Goal: Task Accomplishment & Management: Complete application form

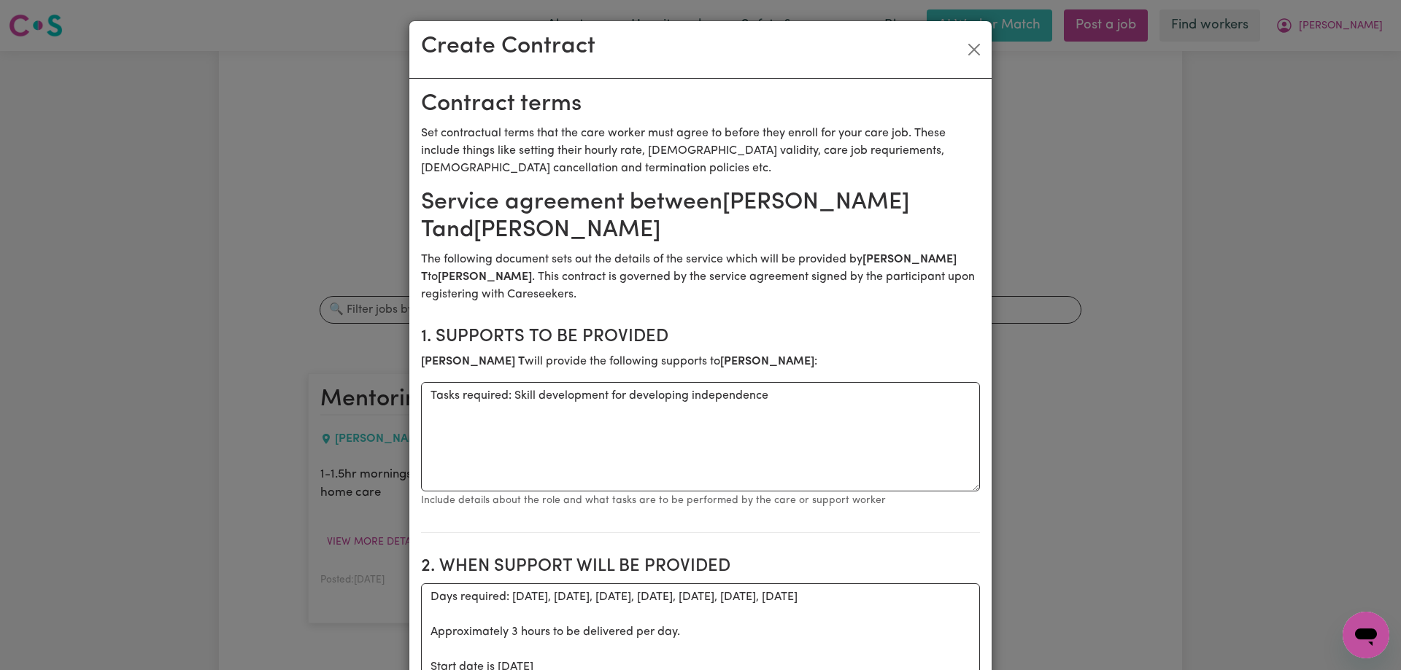
scroll to position [1922, 0]
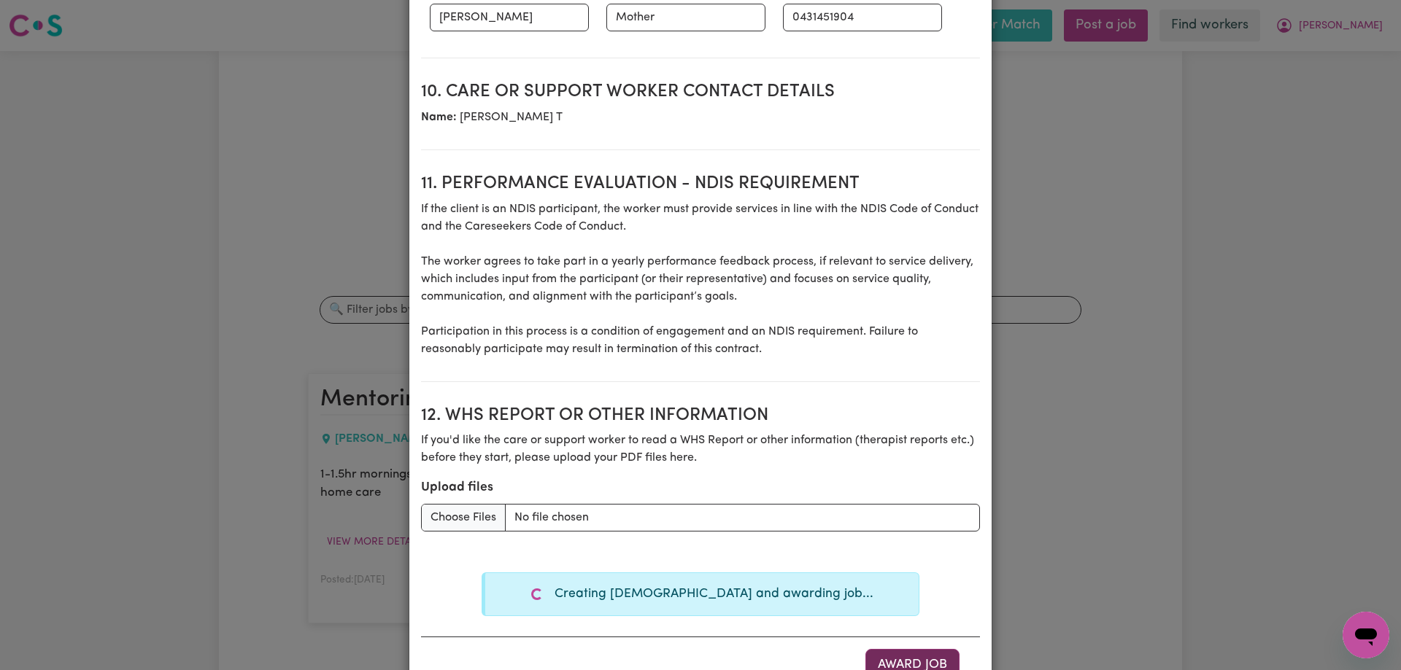
click at [906, 659] on button "Award Job" at bounding box center [912, 665] width 94 height 32
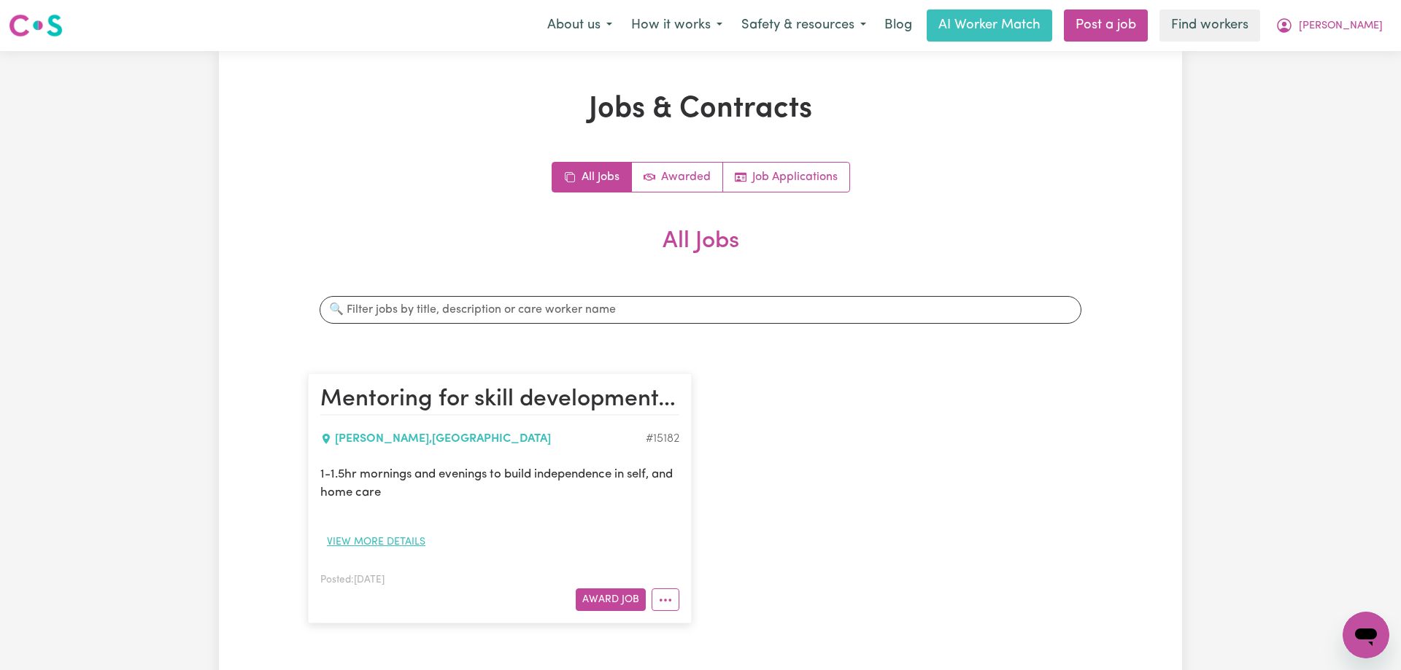
click at [376, 544] on button "View more details" at bounding box center [376, 542] width 112 height 23
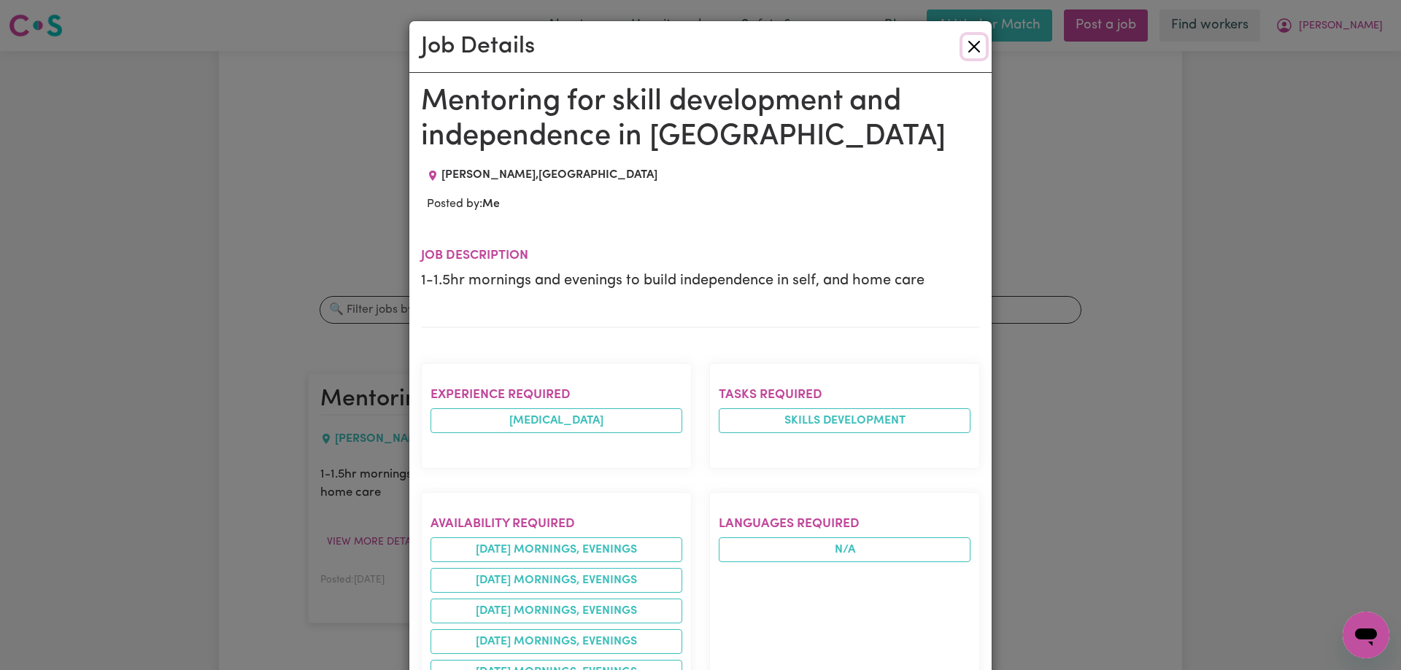
click at [978, 45] on button "Close" at bounding box center [973, 46] width 23 height 23
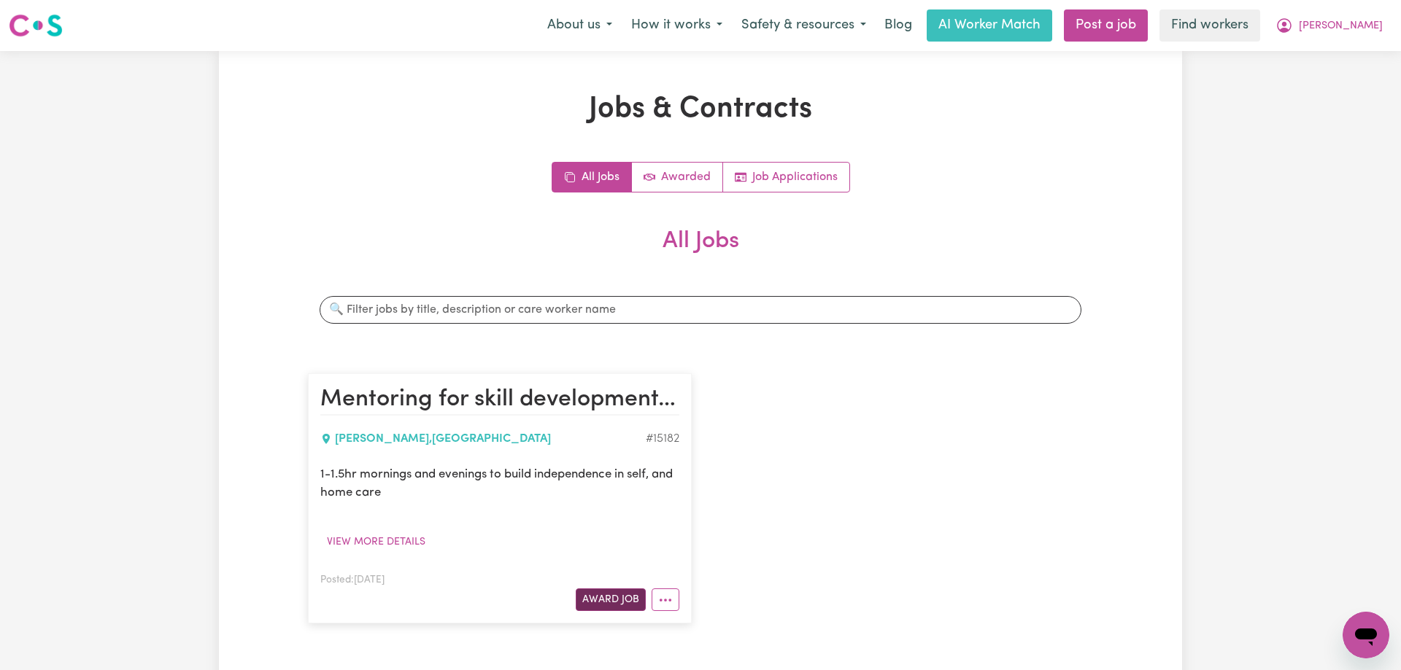
click at [595, 594] on button "Award Job" at bounding box center [611, 600] width 70 height 23
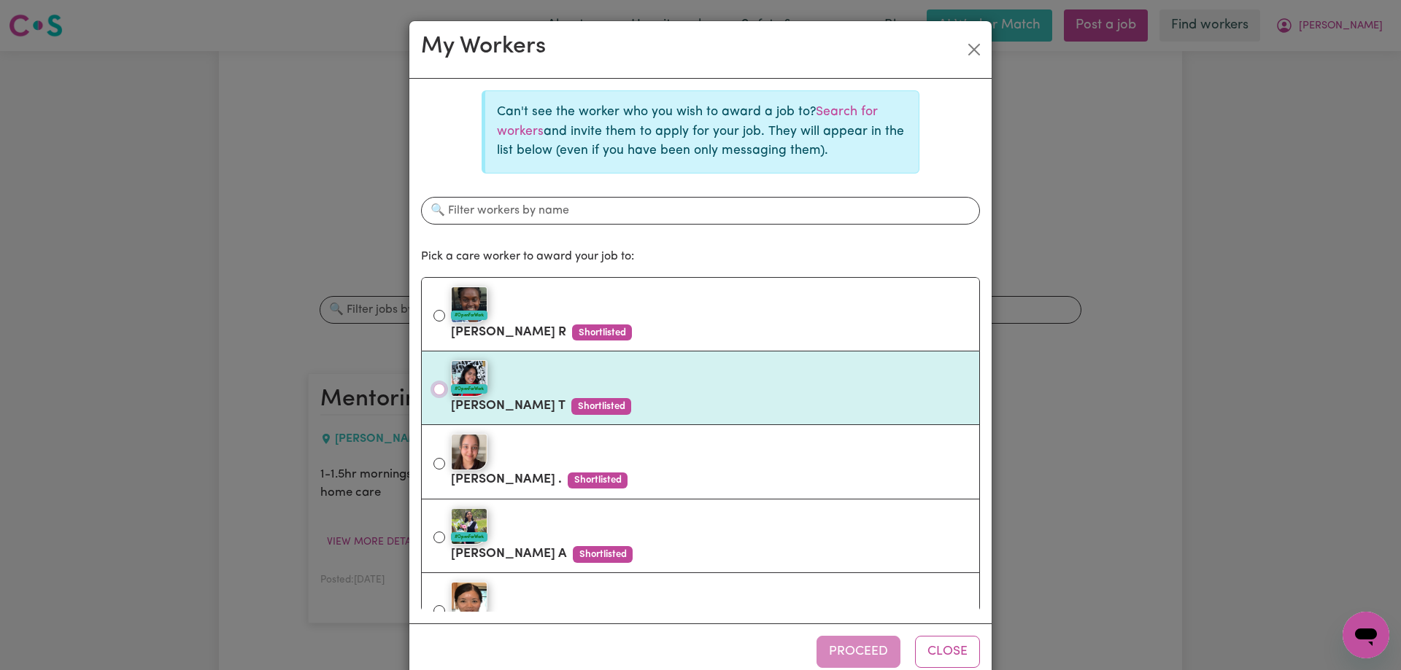
click at [440, 391] on input "#OpenForWork [PERSON_NAME] Shortlisted" at bounding box center [439, 390] width 12 height 12
radio input "true"
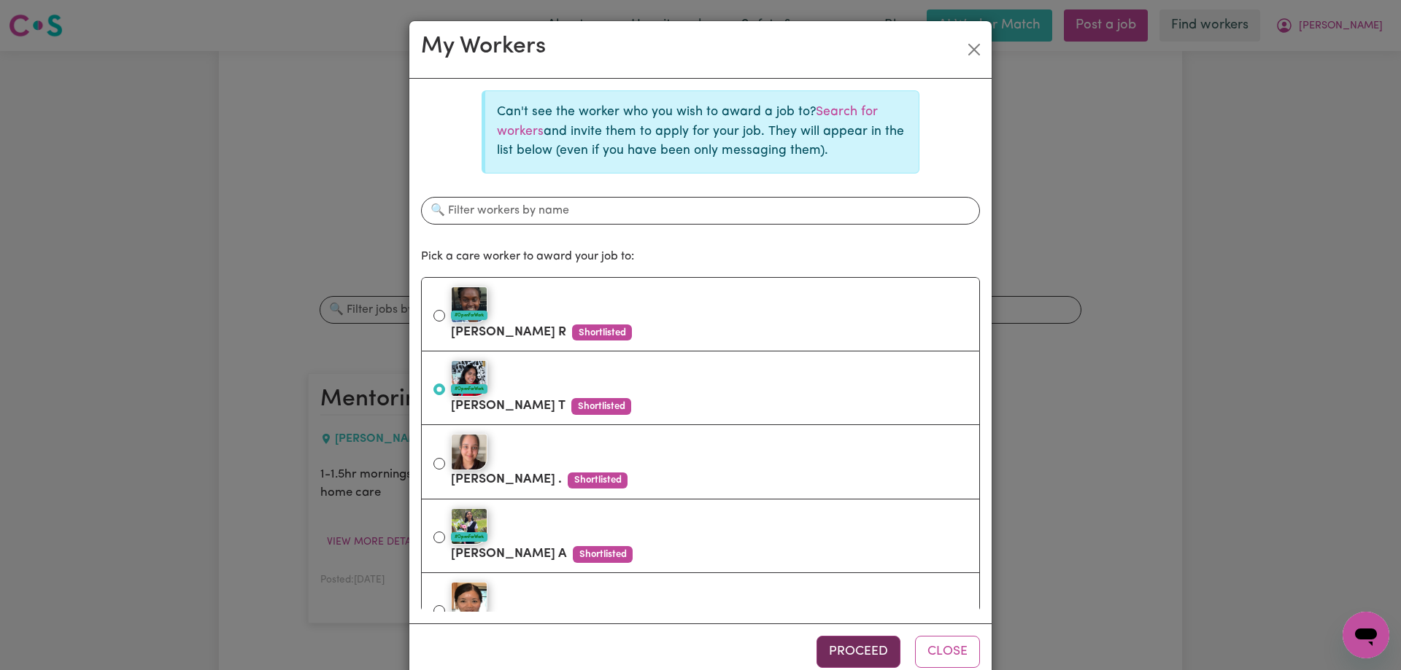
click at [865, 657] on button "Proceed" at bounding box center [858, 652] width 84 height 32
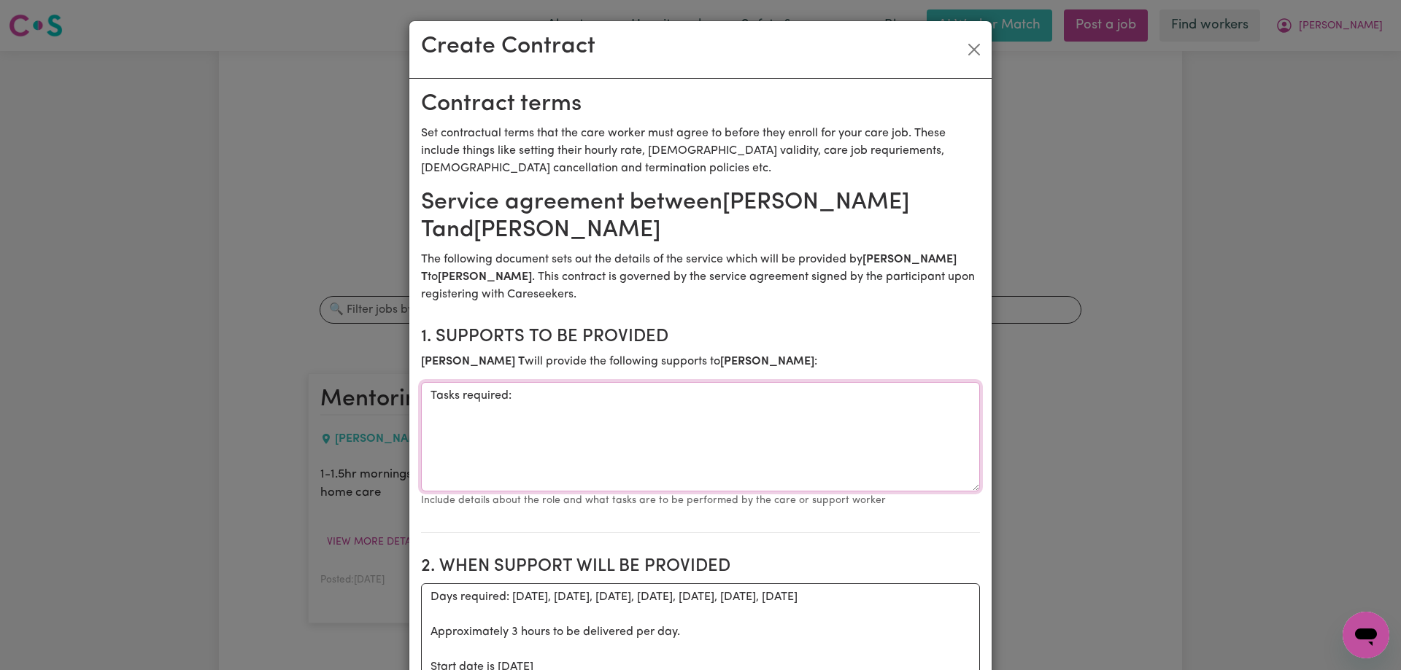
click at [587, 392] on textarea "Tasks required:" at bounding box center [700, 436] width 559 height 109
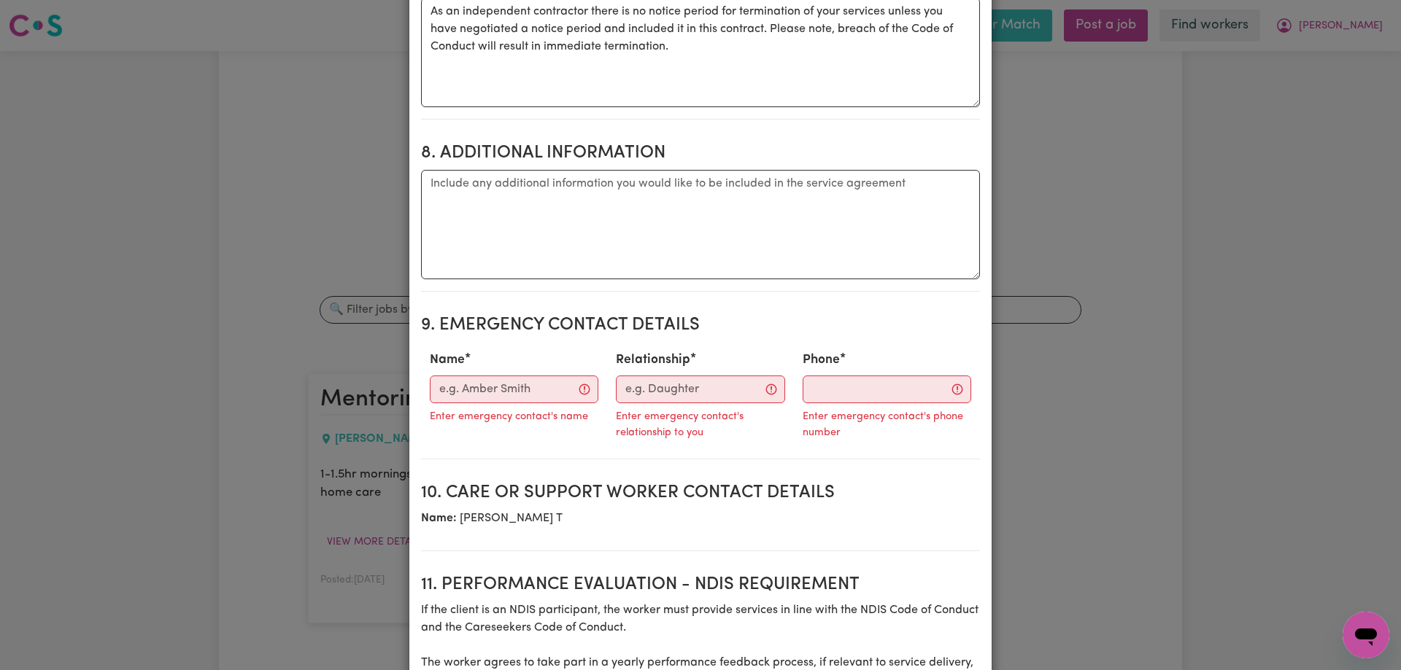
scroll to position [1576, 0]
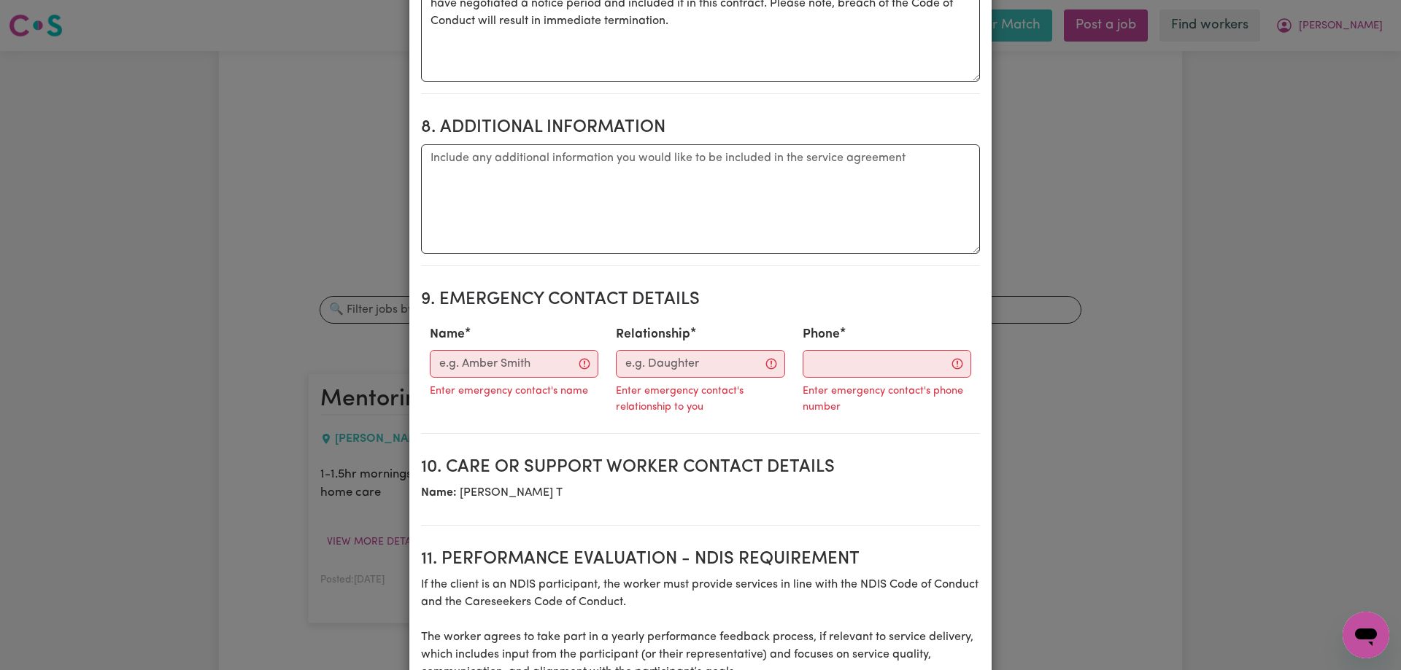
type textarea "Tasks required: Skill development for increasing independence"
click at [515, 371] on input "Name" at bounding box center [514, 364] width 169 height 28
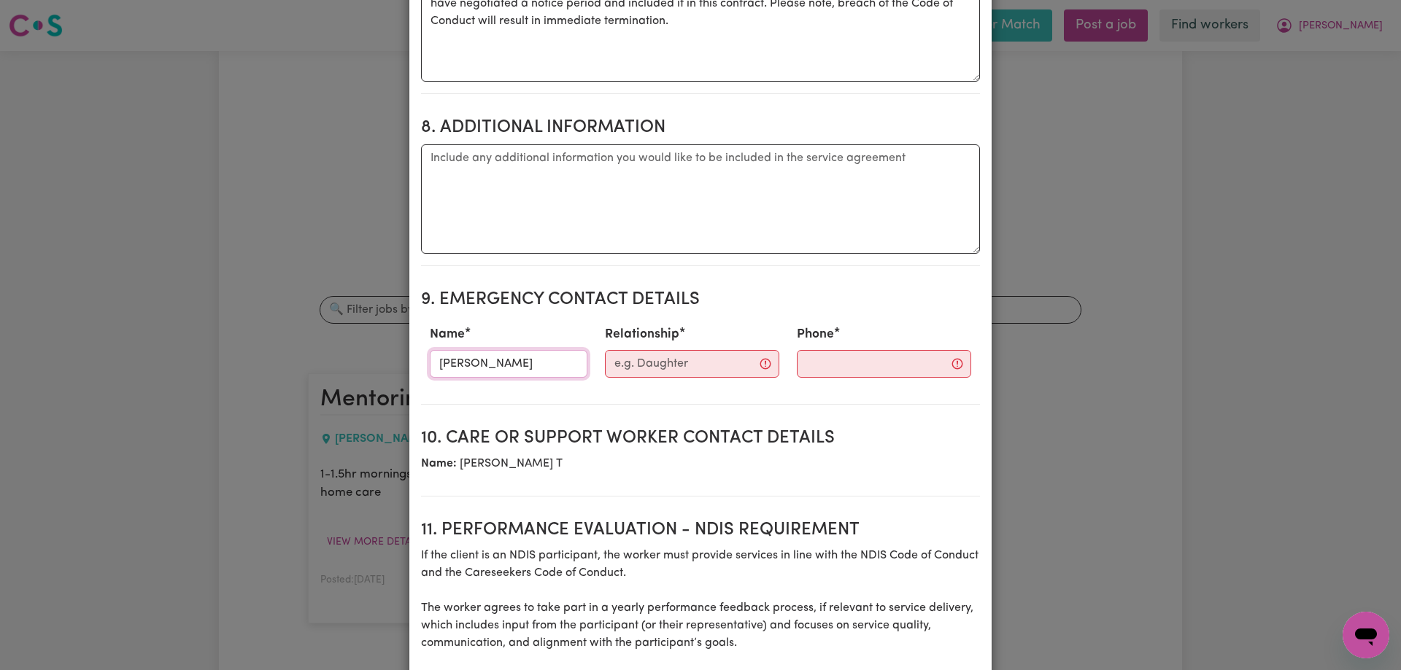
type input "[PERSON_NAME]"
type input "Mother"
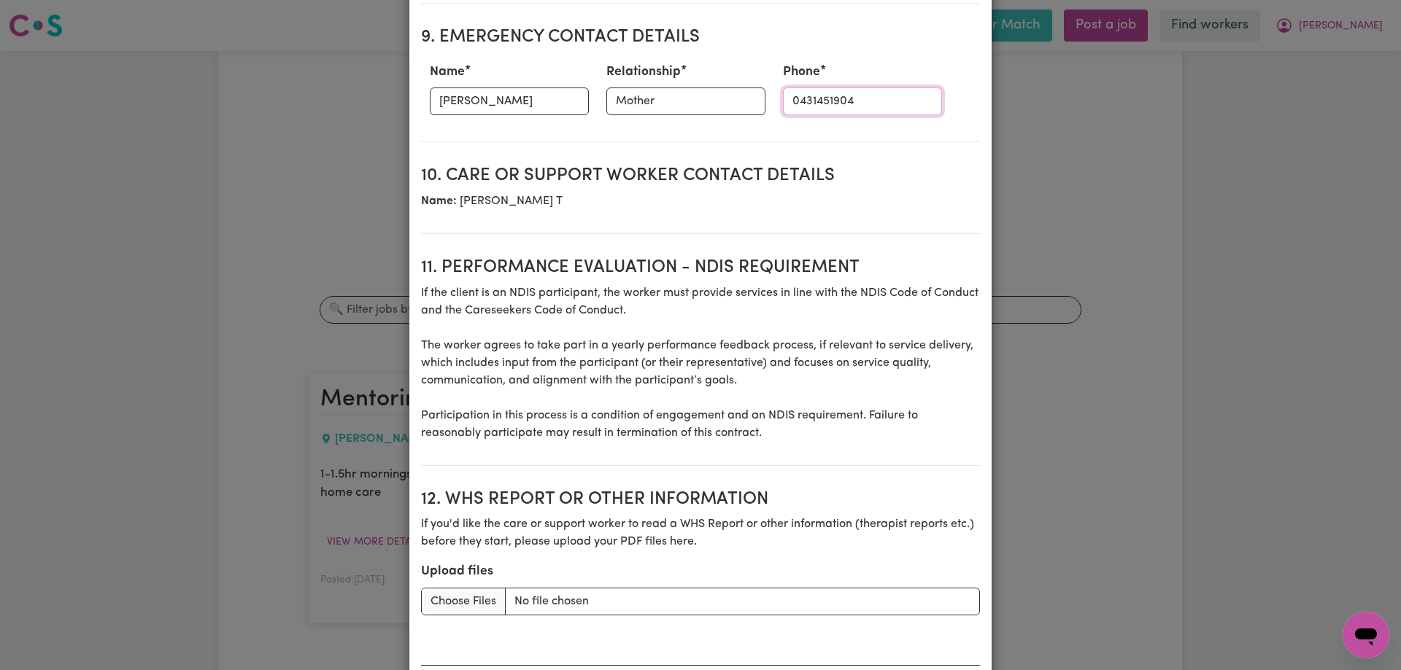
scroll to position [1922, 0]
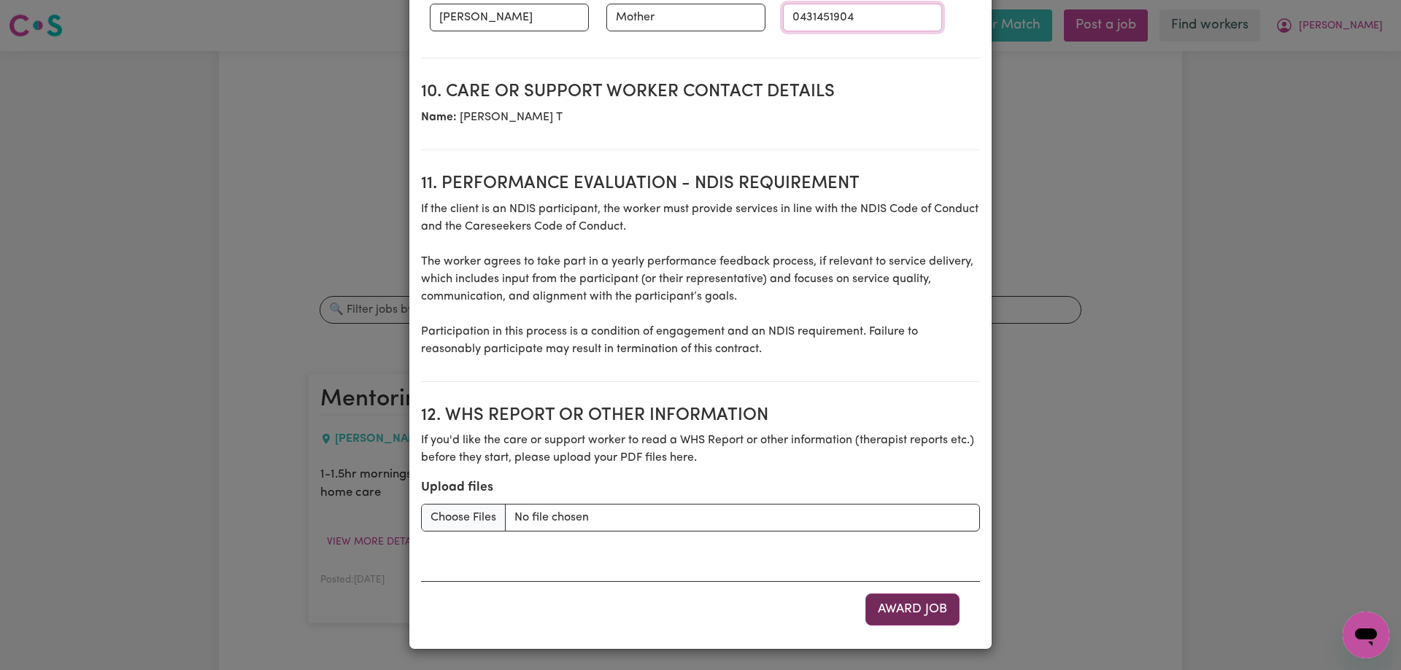
type input "0431451904"
click at [883, 609] on button "Award Job" at bounding box center [912, 610] width 94 height 32
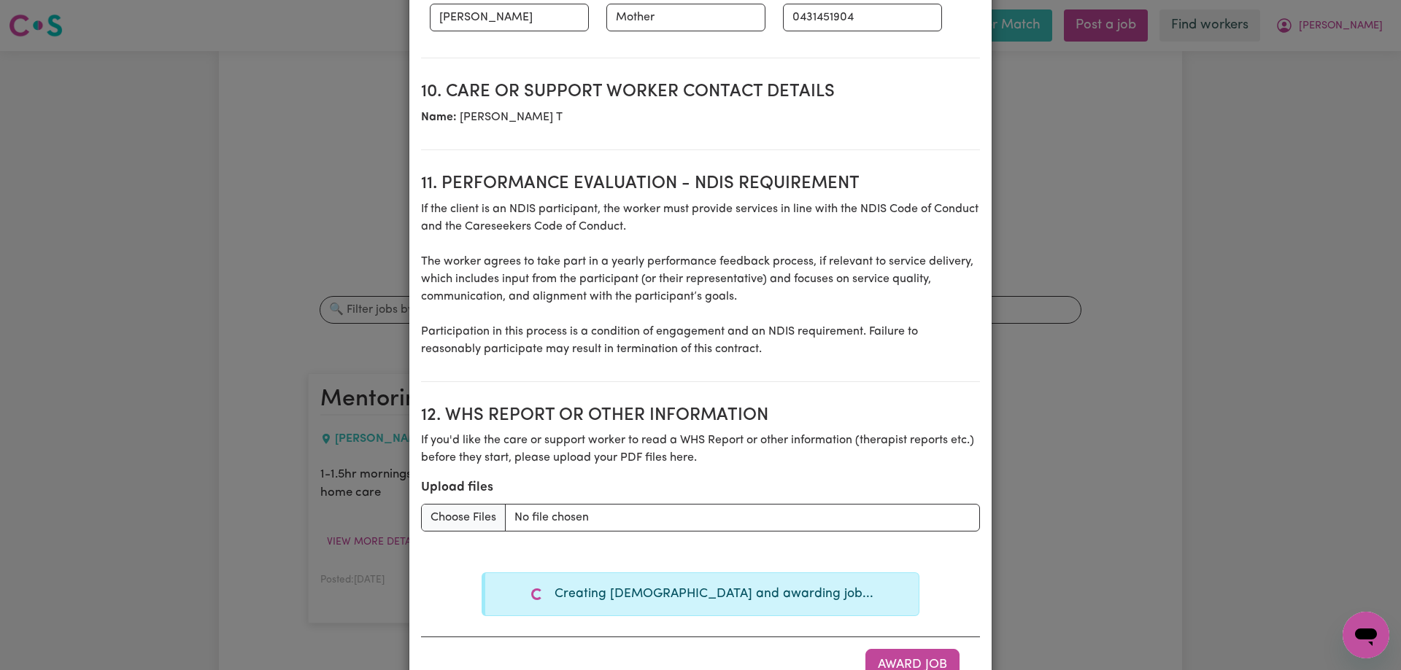
click at [161, 120] on div "Create Contract Contract terms Set contractual terms that the care worker must …" at bounding box center [700, 335] width 1401 height 670
